Goal: Task Accomplishment & Management: Manage account settings

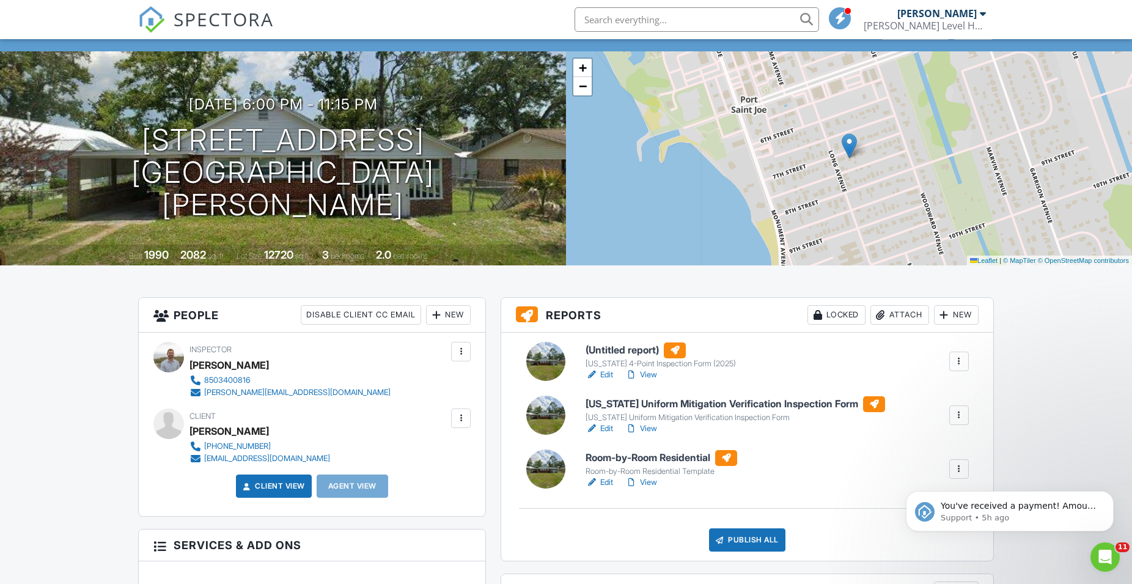
scroll to position [61, 0]
click at [604, 429] on link "Edit" at bounding box center [600, 428] width 28 height 12
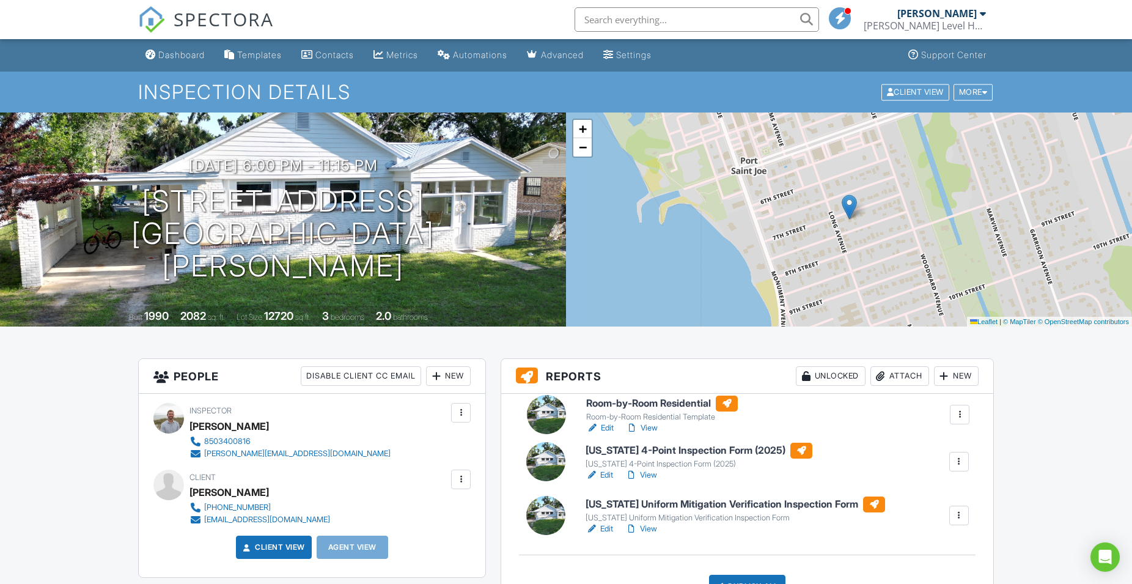
drag, startPoint x: 956, startPoint y: 503, endPoint x: 963, endPoint y: 421, distance: 82.8
click at [963, 421] on div at bounding box center [960, 414] width 12 height 12
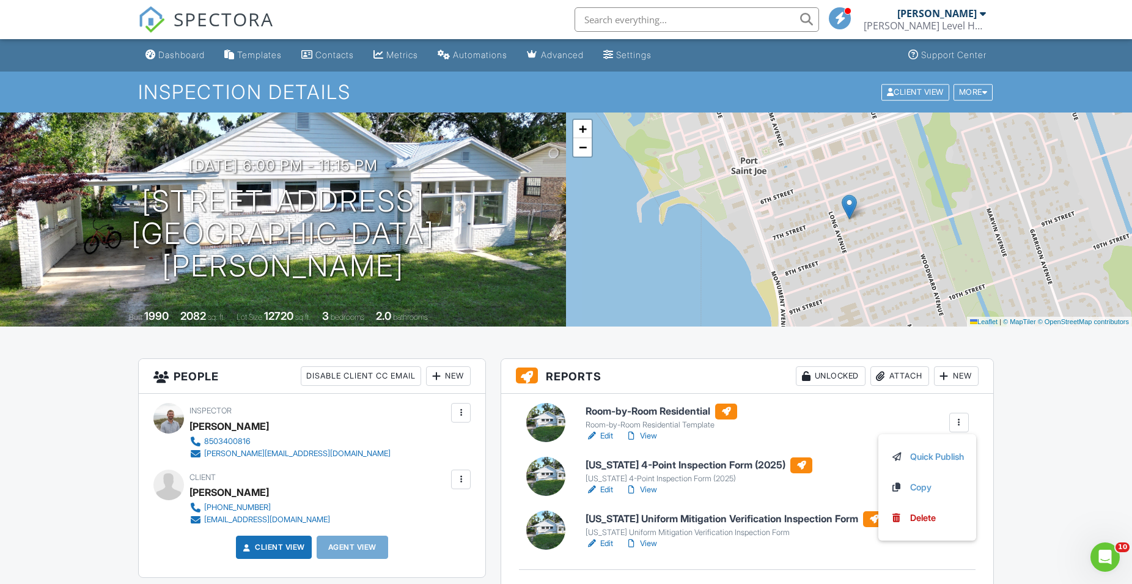
click at [606, 486] on link "Edit" at bounding box center [600, 490] width 28 height 12
click at [605, 436] on link "Edit" at bounding box center [600, 436] width 28 height 12
